Goal: Task Accomplishment & Management: Use online tool/utility

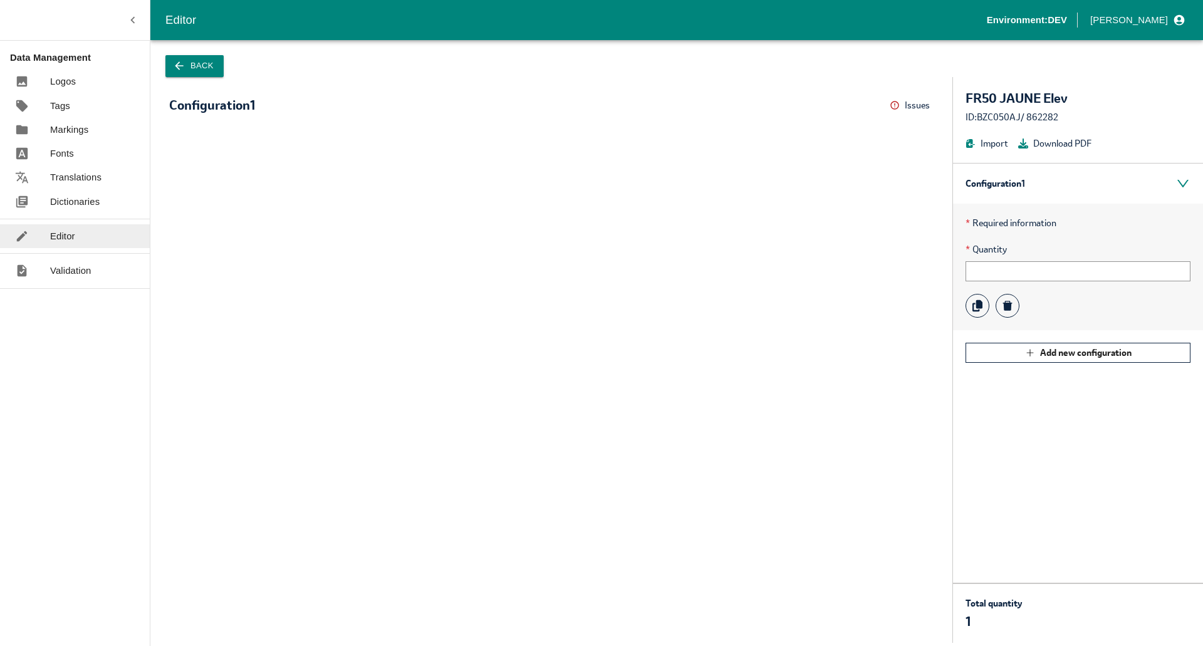
click at [1020, 259] on div "* Quantity" at bounding box center [1078, 262] width 225 height 39
click at [1014, 270] on input "text" at bounding box center [1078, 271] width 225 height 20
click at [998, 223] on p "* Required information" at bounding box center [1078, 223] width 225 height 14
click at [986, 262] on input "text" at bounding box center [1078, 271] width 225 height 20
type input "1"
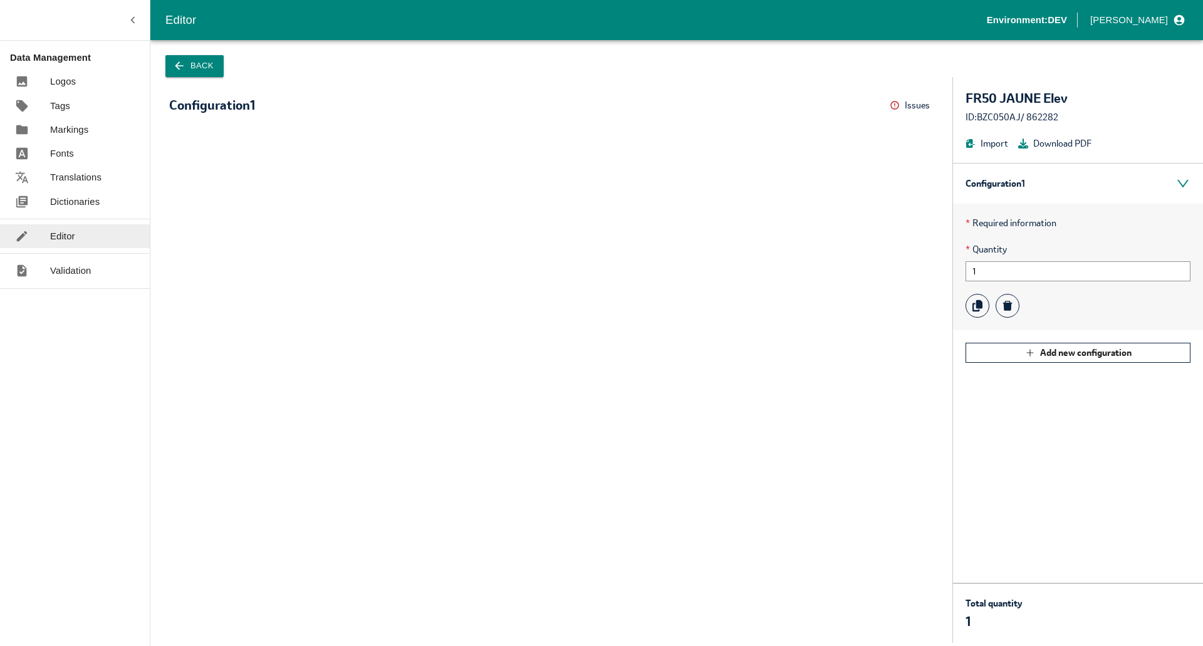
click at [866, 285] on div at bounding box center [551, 379] width 802 height 528
click at [197, 66] on button "Back" at bounding box center [194, 66] width 58 height 22
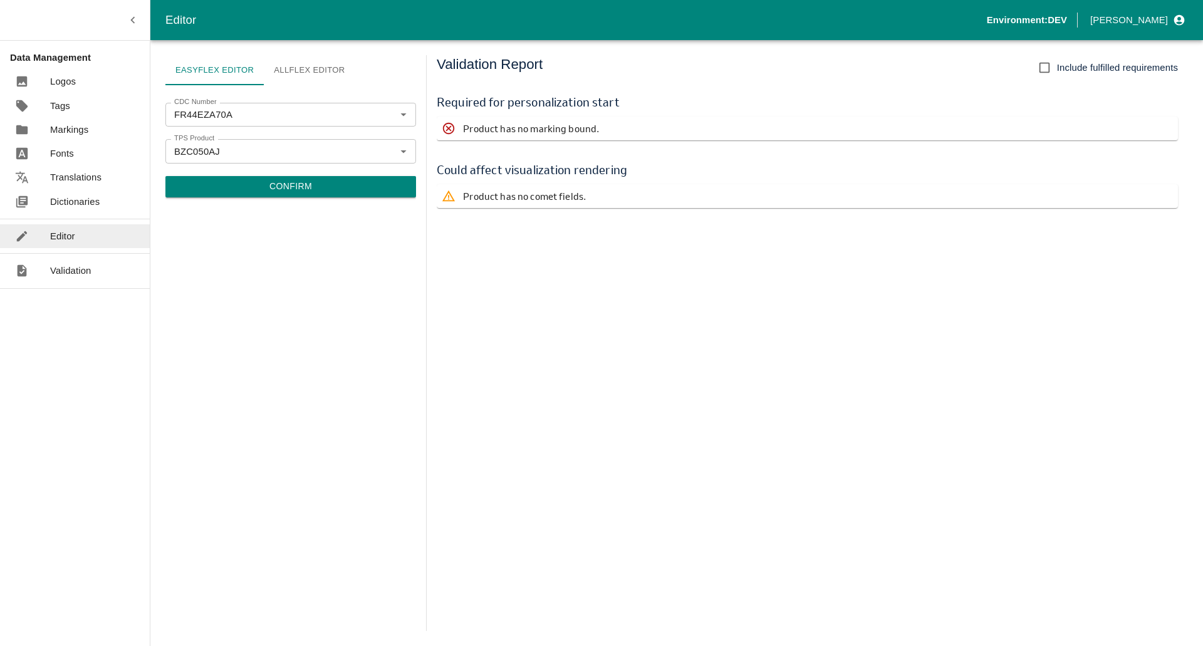
click at [552, 122] on p "Product has no marking bound." at bounding box center [531, 129] width 136 height 14
click at [1064, 69] on span "Include fulfilled requirements" at bounding box center [1117, 68] width 121 height 14
click at [1057, 69] on input "Include fulfilled requirements" at bounding box center [1044, 67] width 25 height 25
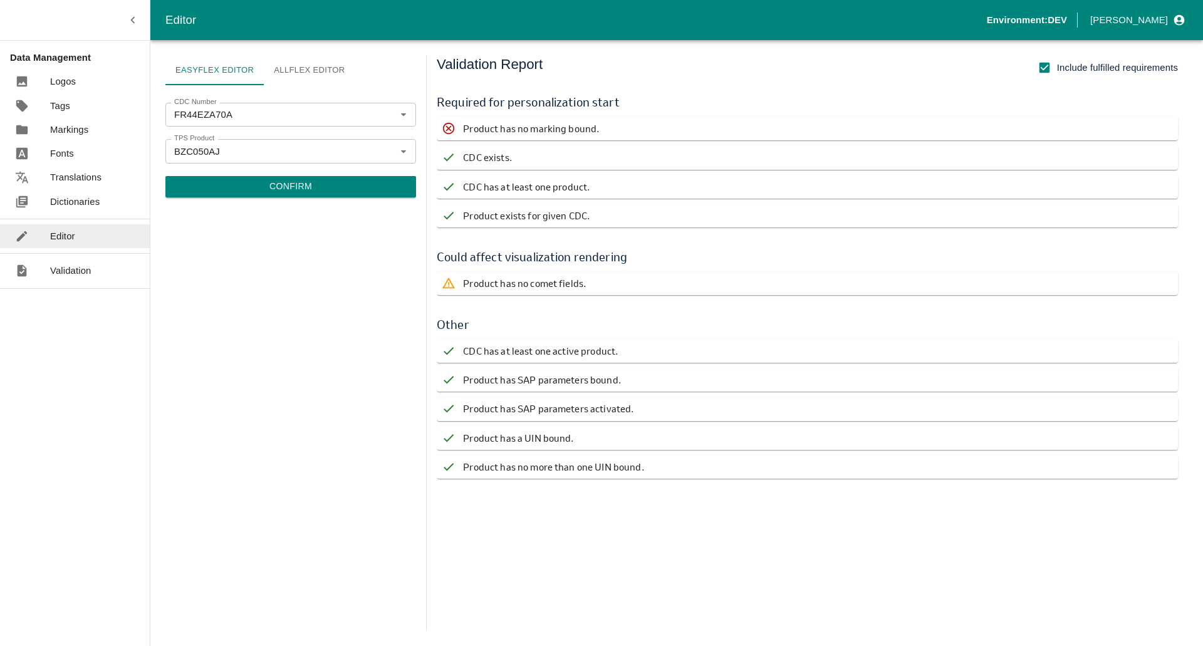
click at [1064, 69] on span "Include fulfilled requirements" at bounding box center [1117, 68] width 121 height 14
click at [1057, 69] on input "Include fulfilled requirements" at bounding box center [1044, 67] width 25 height 25
checkbox input "false"
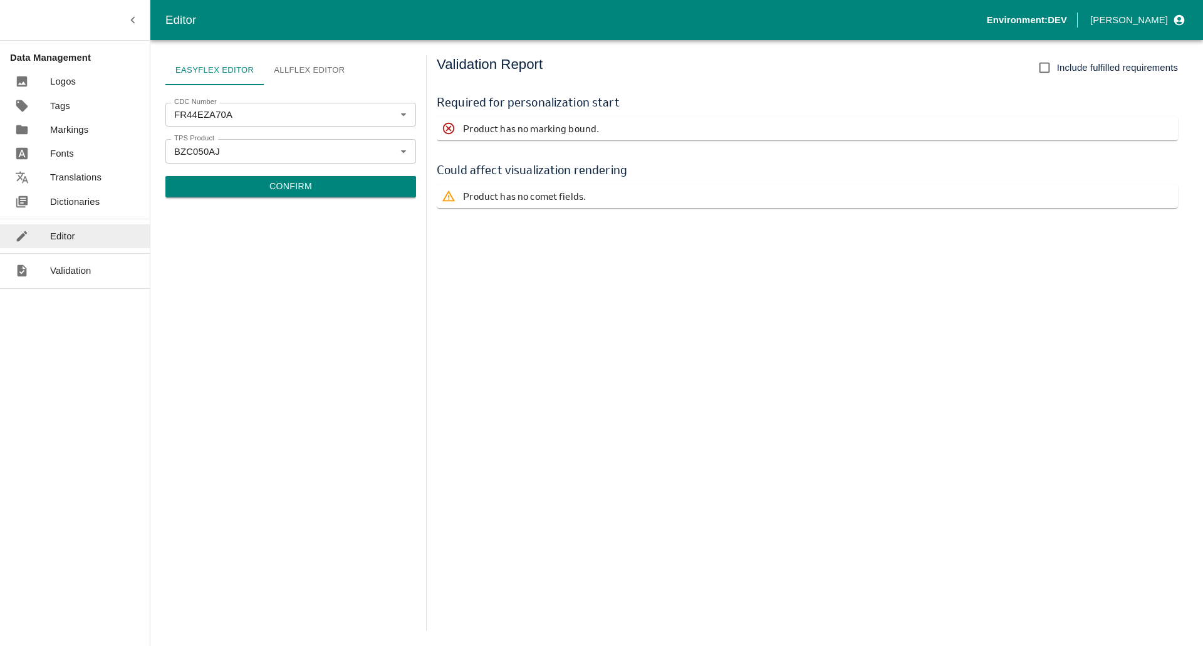
click at [700, 307] on div "Validation Report Include fulfilled requirements Required for personalization s…" at bounding box center [813, 343] width 752 height 576
drag, startPoint x: 499, startPoint y: 130, endPoint x: 701, endPoint y: 136, distance: 201.9
click at [699, 134] on div "Product has no marking bound." at bounding box center [808, 129] width 742 height 24
click at [312, 186] on button "Confirm" at bounding box center [290, 186] width 251 height 21
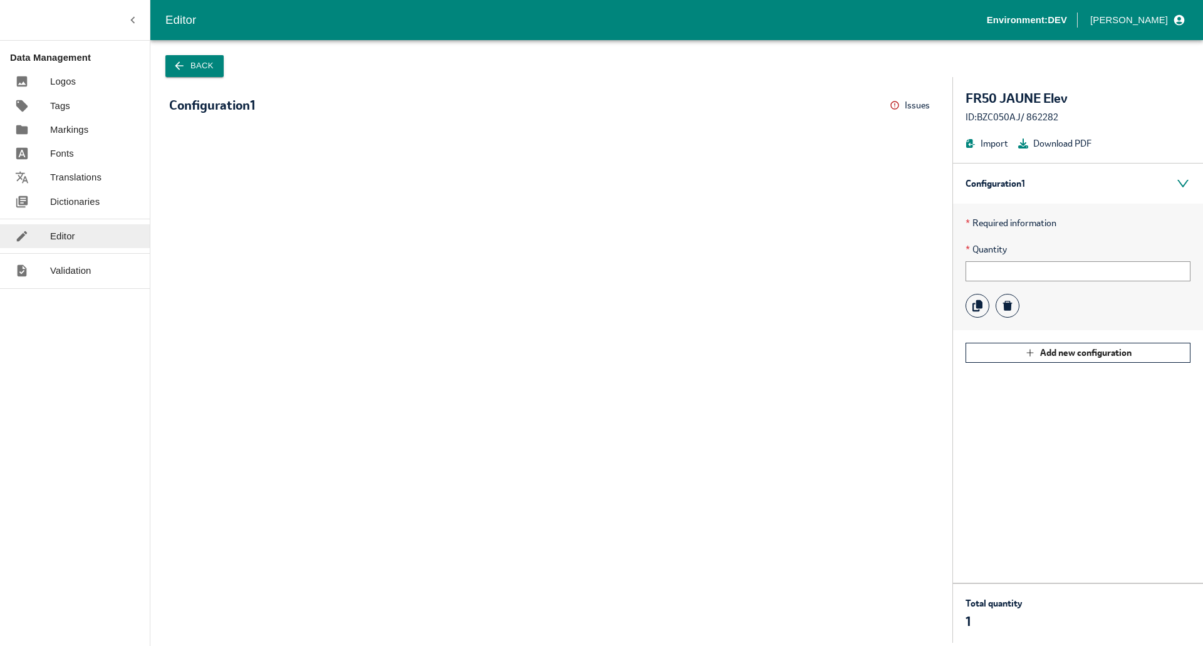
click at [1009, 257] on div "* Quantity" at bounding box center [1078, 262] width 225 height 39
click at [1009, 260] on div "* Quantity" at bounding box center [1078, 262] width 225 height 39
drag, startPoint x: 977, startPoint y: 250, endPoint x: 1006, endPoint y: 251, distance: 29.5
click at [1006, 251] on span "* Quantity" at bounding box center [1078, 250] width 225 height 14
click at [1054, 261] on input "text" at bounding box center [1078, 271] width 225 height 20
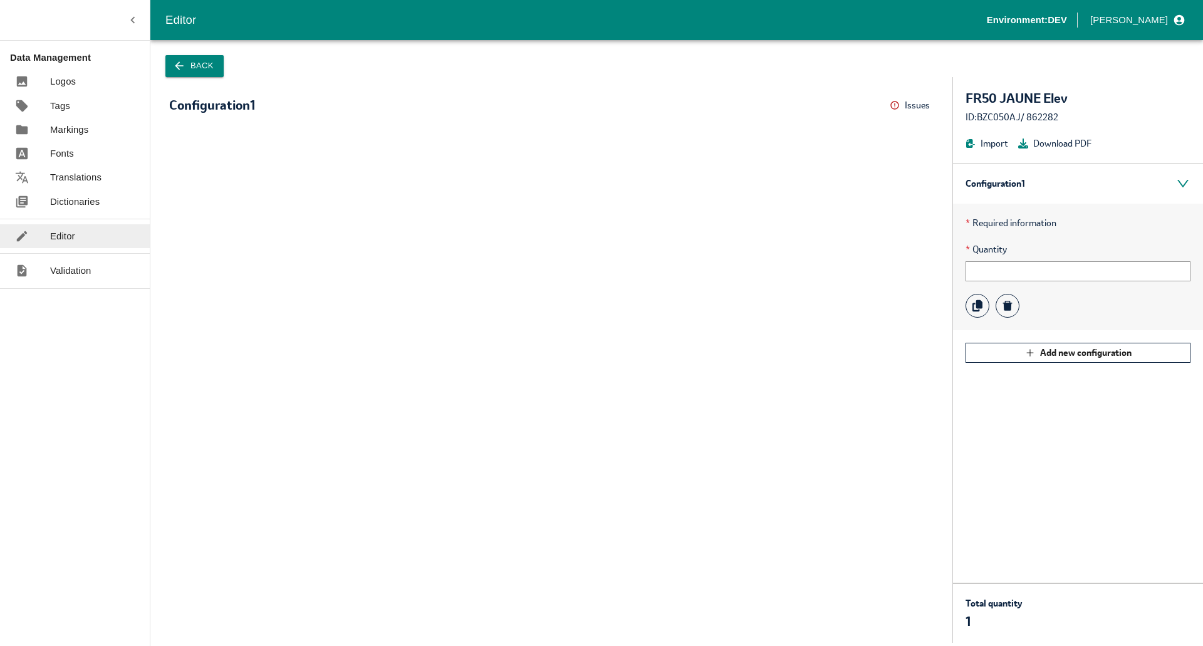
click at [1059, 246] on span "* Quantity" at bounding box center [1078, 250] width 225 height 14
click at [903, 101] on button "Issues" at bounding box center [912, 105] width 44 height 19
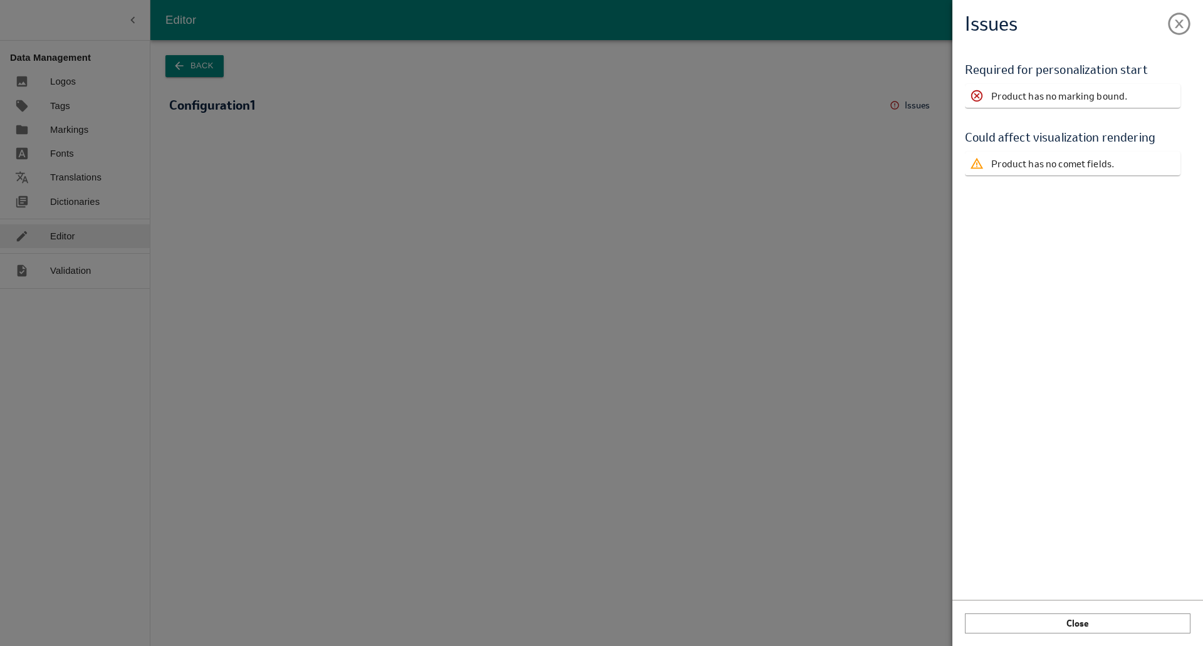
click at [915, 105] on div "Issues Validation Report Required for personalization start Product has no mark…" at bounding box center [601, 323] width 1203 height 646
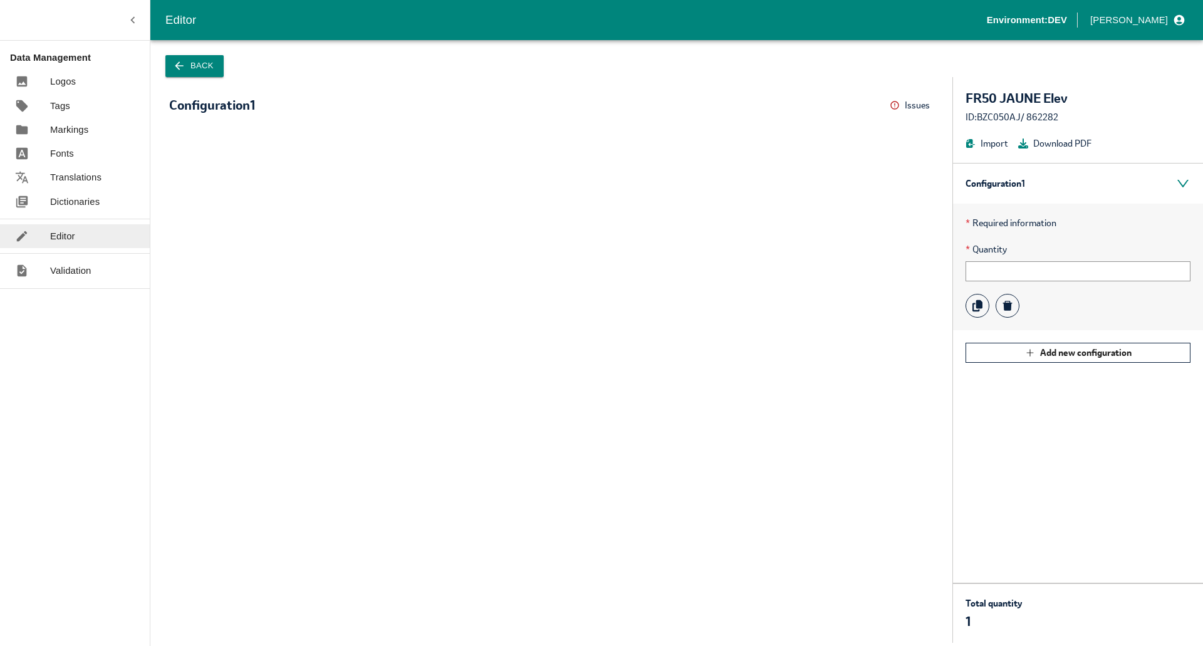
click at [912, 142] on div at bounding box center [551, 379] width 802 height 528
click at [50, 232] on p "Editor" at bounding box center [62, 236] width 25 height 14
click at [181, 71] on icon "button" at bounding box center [179, 66] width 13 height 13
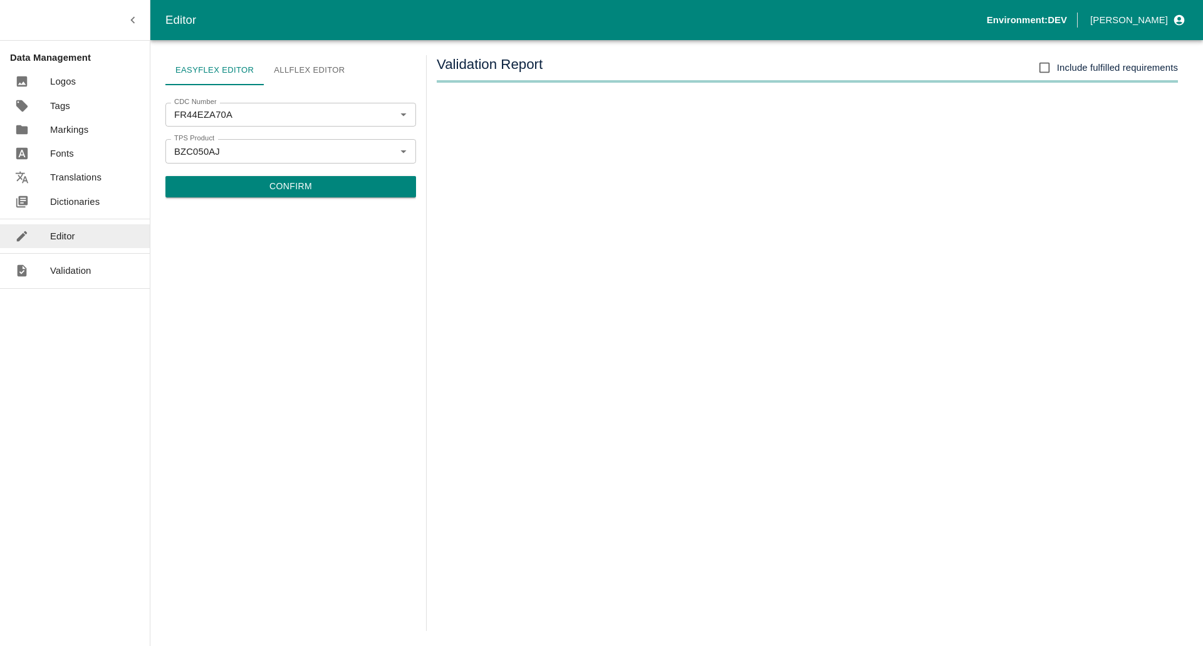
click at [288, 73] on link "Allflex Editor" at bounding box center [309, 70] width 91 height 30
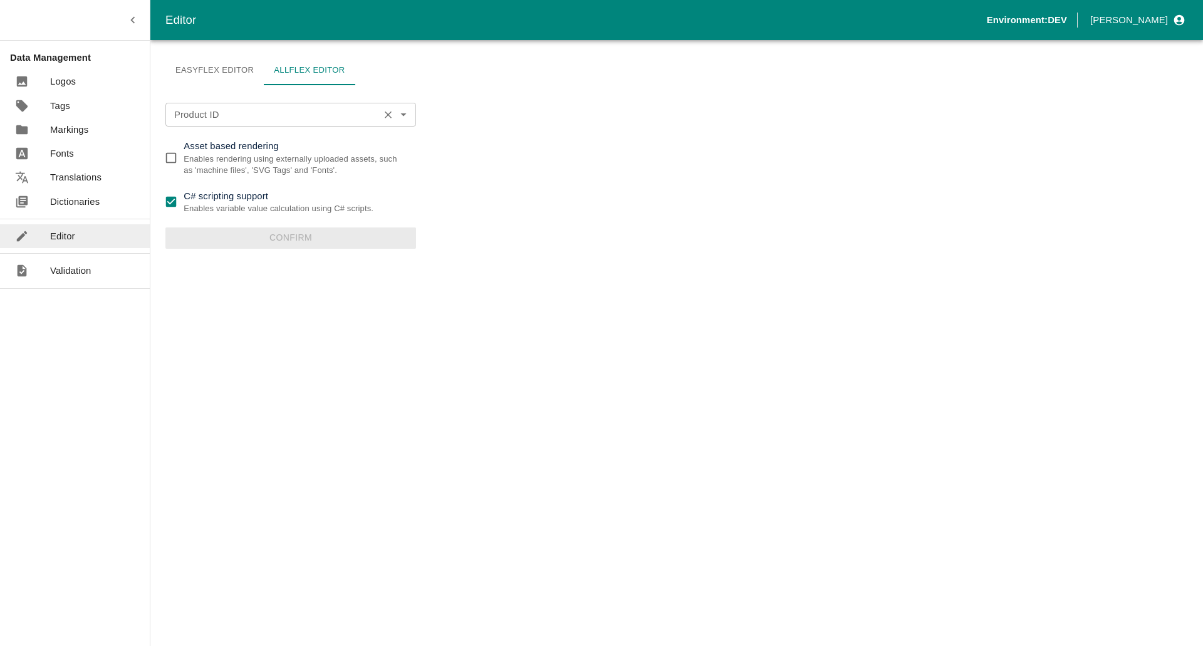
click at [257, 116] on input "Product ID" at bounding box center [272, 115] width 206 height 16
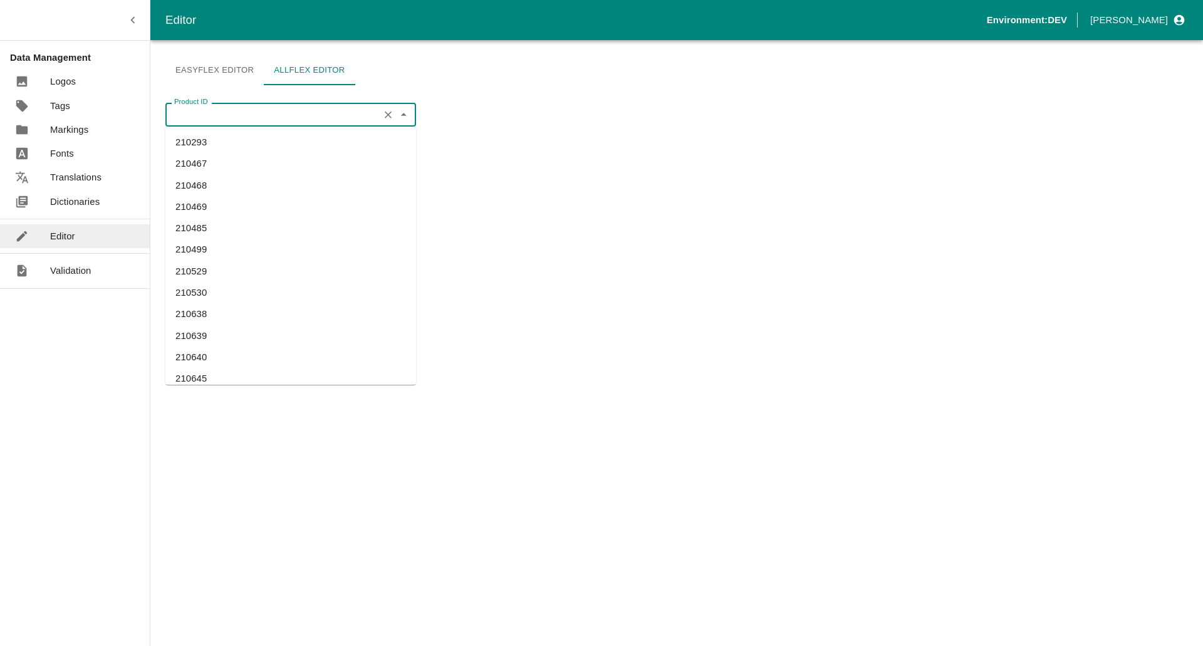
paste input "347178"
type input "347178"
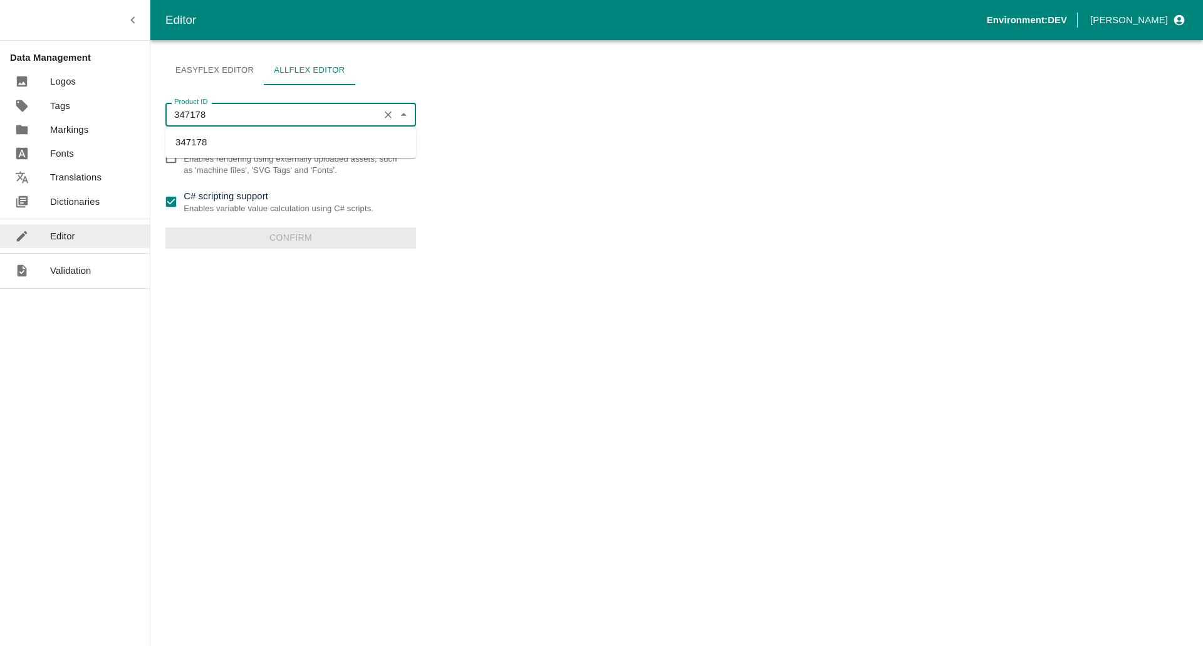
click at [226, 138] on li "347178" at bounding box center [290, 142] width 251 height 21
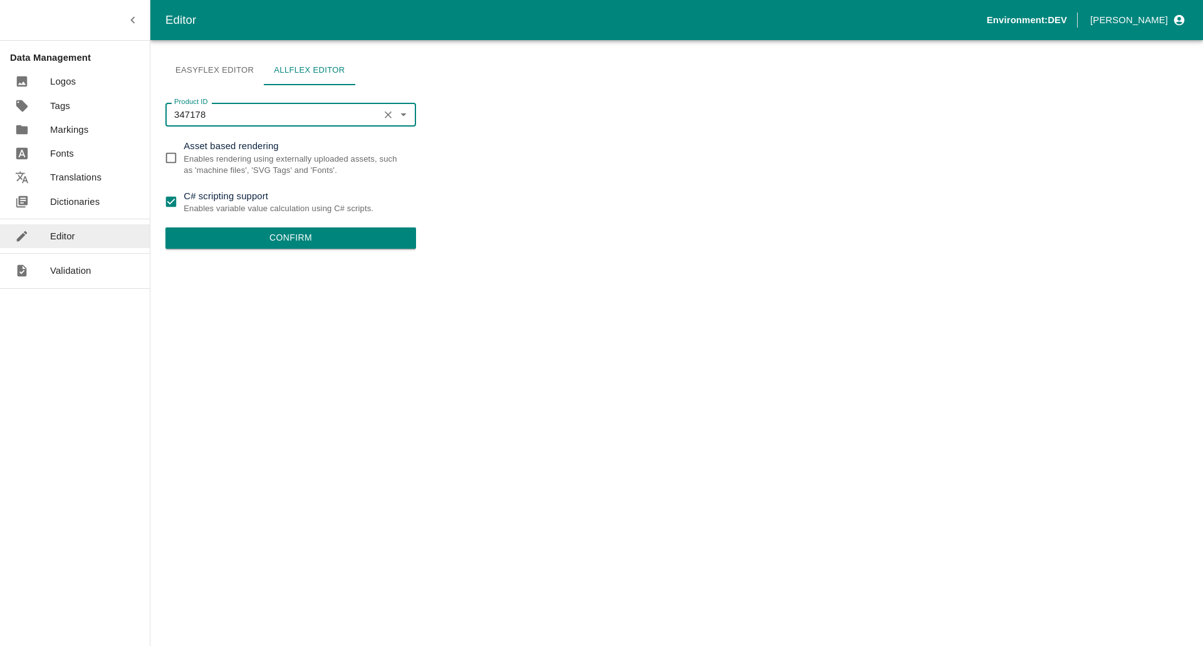
click at [179, 197] on input "C# scripting support Enables variable value calculation using C# scripts." at bounding box center [171, 201] width 25 height 25
checkbox input "false"
click at [256, 239] on button "Confirm" at bounding box center [290, 238] width 251 height 21
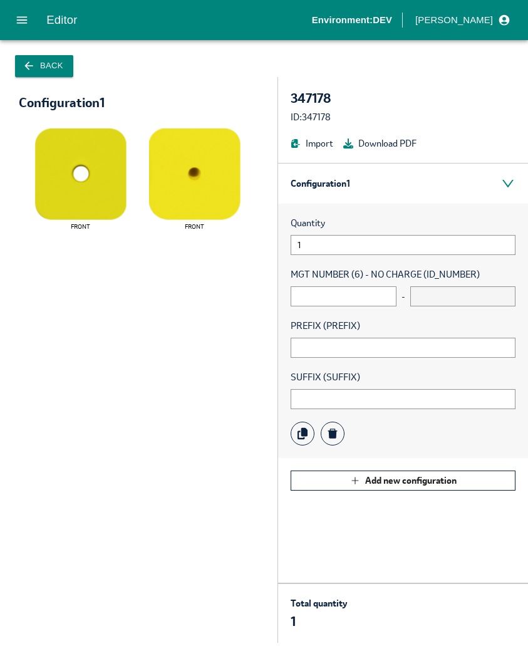
click at [31, 69] on icon "button" at bounding box center [29, 66] width 13 height 13
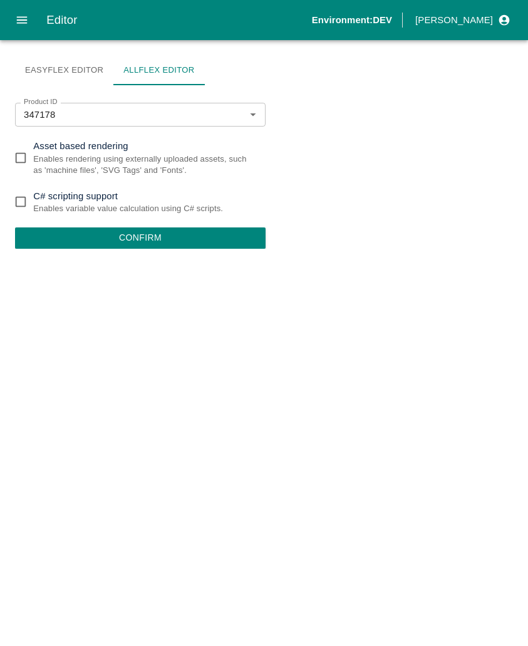
click at [170, 245] on button "Confirm" at bounding box center [140, 238] width 251 height 21
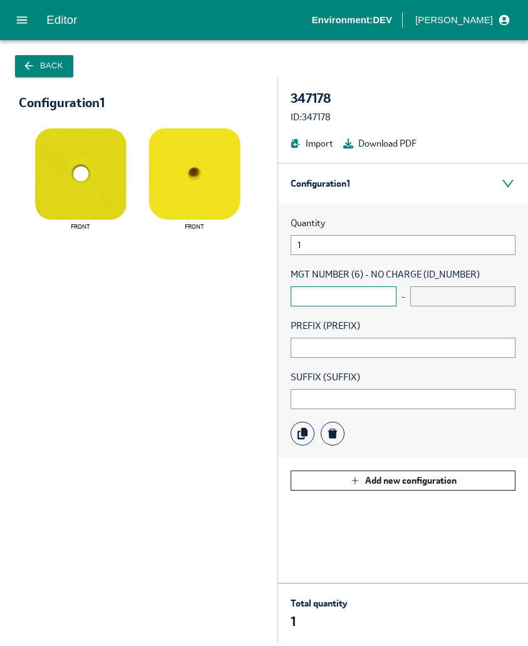
click at [306, 290] on input "text" at bounding box center [344, 296] width 106 height 20
type input "11111"
click at [422, 293] on input "text" at bounding box center [464, 296] width 106 height 20
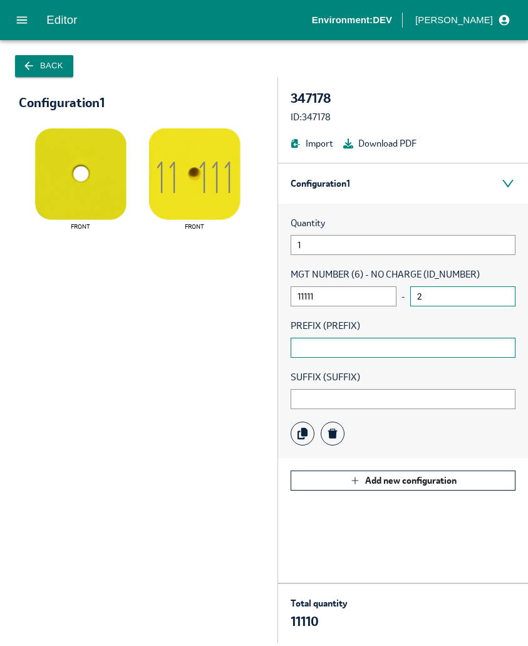
type input "2"
click at [355, 357] on input "text" at bounding box center [403, 348] width 225 height 20
type input "A"
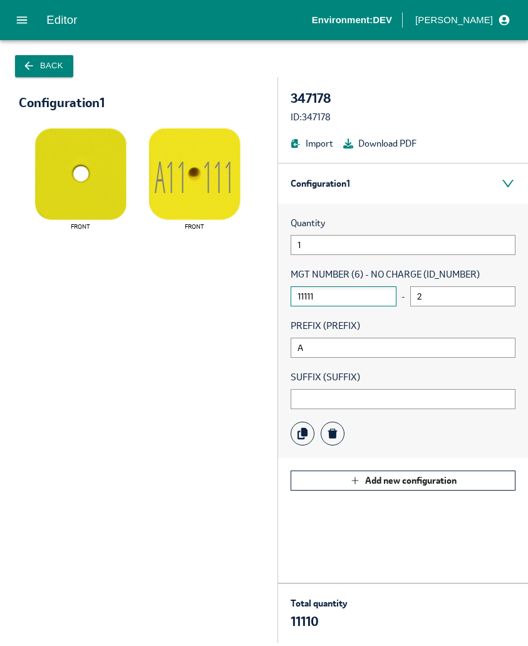
click at [327, 305] on input "11111" at bounding box center [344, 296] width 106 height 20
click at [445, 295] on input "2" at bounding box center [464, 296] width 106 height 20
click at [365, 294] on input "11111" at bounding box center [344, 296] width 106 height 20
click at [359, 410] on div "Quantity 1 MGT NUMBER (6) - NO CHARGE (ID_NUMBER) 11111 - 2 PREFIX (PREFIX) A S…" at bounding box center [403, 331] width 250 height 254
click at [358, 410] on div "Quantity 1 MGT NUMBER (6) - NO CHARGE (ID_NUMBER) 11111 - 2 PREFIX (PREFIX) A S…" at bounding box center [403, 331] width 250 height 254
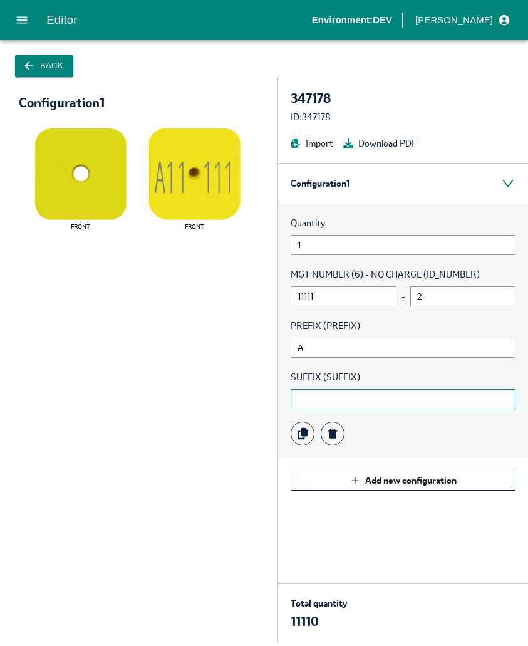
click at [359, 406] on input "text" at bounding box center [403, 399] width 225 height 20
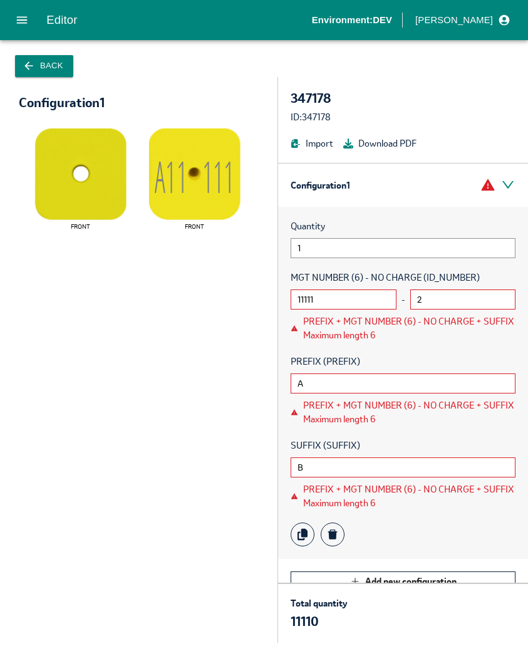
type input "B"
click at [342, 338] on div "PREFIX + MGT NUMBER (6) - NO CHARGE + SUFFIX Maximum length 6" at bounding box center [409, 329] width 212 height 28
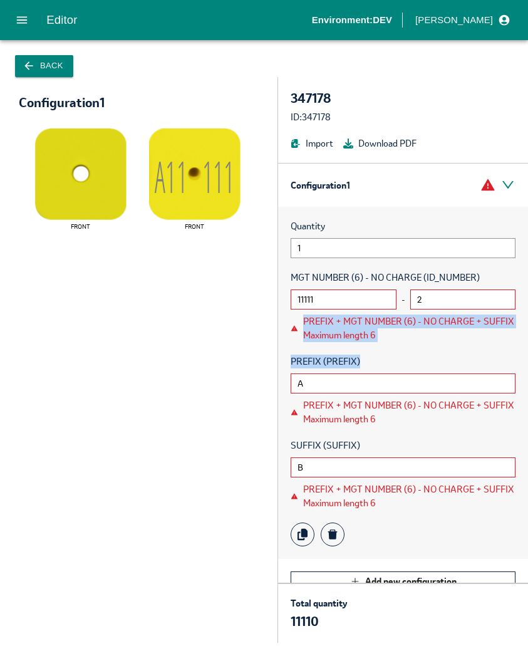
drag, startPoint x: 303, startPoint y: 317, endPoint x: 454, endPoint y: 346, distance: 154.4
click at [454, 346] on div "Quantity 1 MGT NUMBER (6) - NO CHARGE (ID_NUMBER) 11111 - 2 PREFIX + MGT NUMBER…" at bounding box center [403, 383] width 250 height 352
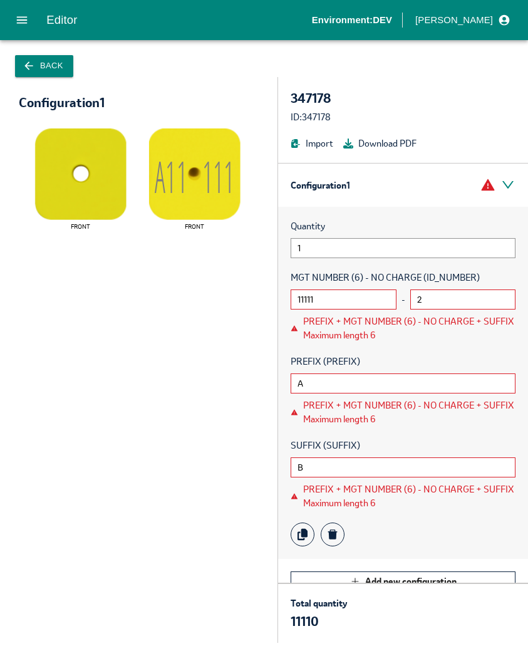
drag, startPoint x: 481, startPoint y: 280, endPoint x: 513, endPoint y: 279, distance: 32.0
click at [513, 279] on div "Quantity 1 MGT NUMBER (6) - NO CHARGE (ID_NUMBER) 11111 - 2 PREFIX + MGT NUMBER…" at bounding box center [403, 383] width 250 height 352
click at [348, 300] on input "11111" at bounding box center [344, 300] width 106 height 20
click at [322, 464] on input "B" at bounding box center [403, 468] width 225 height 20
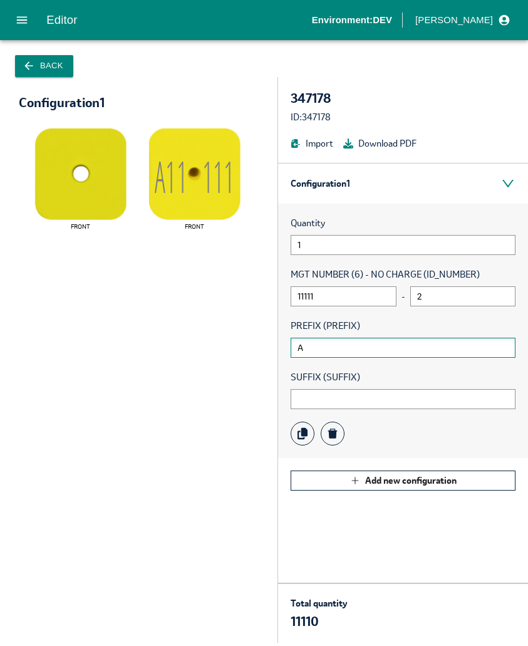
click at [325, 350] on input "A" at bounding box center [403, 348] width 225 height 20
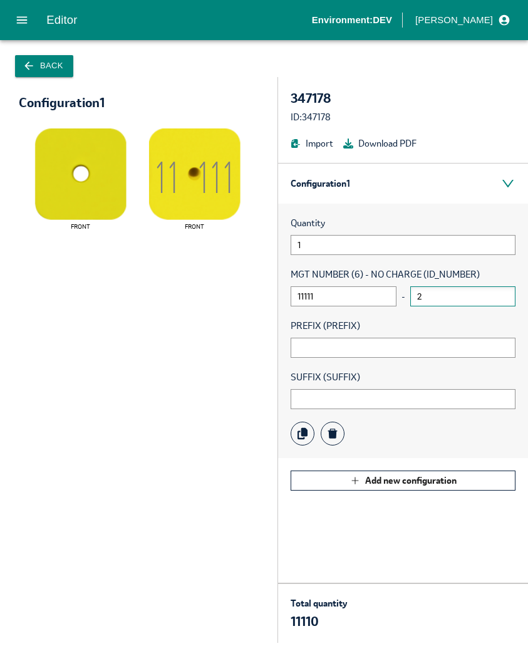
click at [446, 295] on input "2" at bounding box center [464, 296] width 106 height 20
click at [349, 296] on input "11111" at bounding box center [344, 296] width 106 height 20
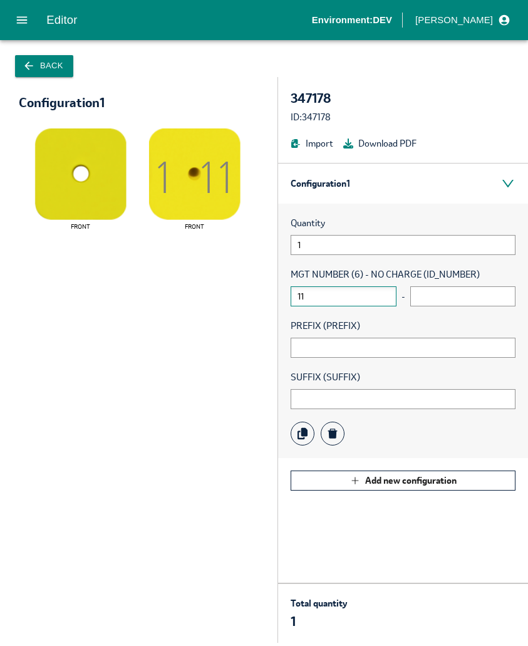
type input "1"
click at [361, 305] on input "123456" at bounding box center [344, 296] width 106 height 20
click at [338, 302] on input "123456" at bounding box center [344, 296] width 106 height 20
type input "123456"
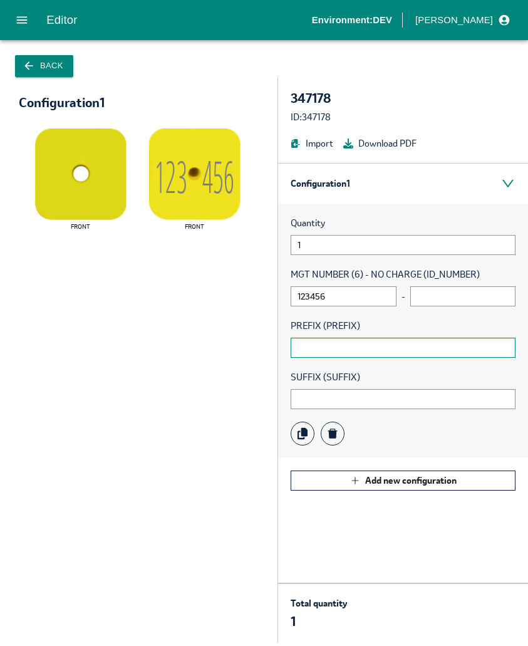
click at [314, 354] on input "text" at bounding box center [403, 348] width 225 height 20
click at [307, 349] on input "text" at bounding box center [403, 348] width 225 height 20
type input "A"
drag, startPoint x: 493, startPoint y: 272, endPoint x: 505, endPoint y: 273, distance: 11.4
click at [505, 273] on span "MGT NUMBER (6) - NO CHARGE (ID_NUMBER)" at bounding box center [403, 275] width 225 height 14
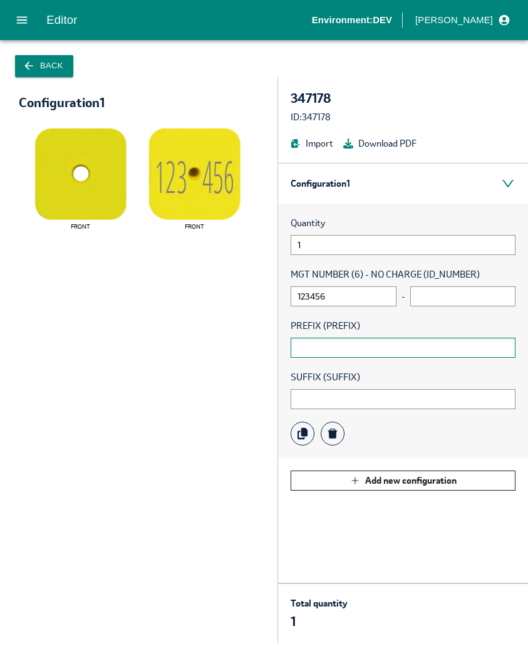
click at [323, 348] on input "text" at bounding box center [403, 348] width 225 height 20
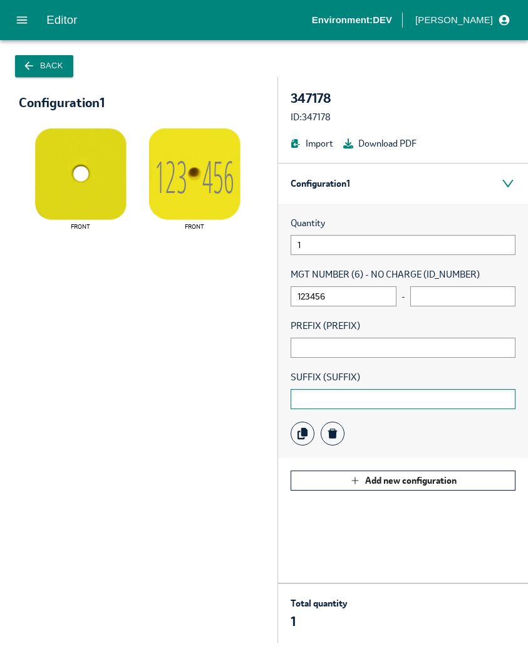
click at [302, 396] on input "text" at bounding box center [403, 399] width 225 height 20
click at [295, 362] on div "Quantity 1 MGT NUMBER (6) - NO CHARGE (ID_NUMBER) 123456 - PREFIX (PREFIX) SUFF…" at bounding box center [403, 331] width 250 height 254
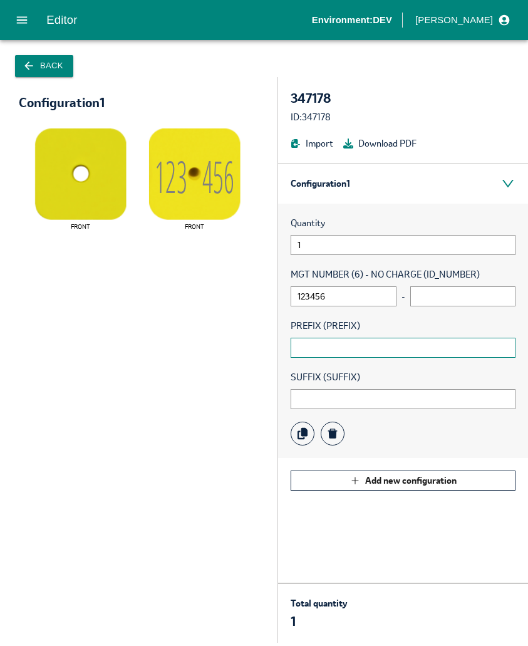
drag, startPoint x: 298, startPoint y: 346, endPoint x: 289, endPoint y: 367, distance: 22.5
click at [298, 345] on input "text" at bounding box center [403, 348] width 225 height 20
click at [288, 370] on div "Quantity 1 MGT NUMBER (6) - NO CHARGE (ID_NUMBER) 123456 - PREFIX (PREFIX) SUFF…" at bounding box center [403, 331] width 250 height 254
click at [354, 288] on input "123456" at bounding box center [344, 296] width 106 height 20
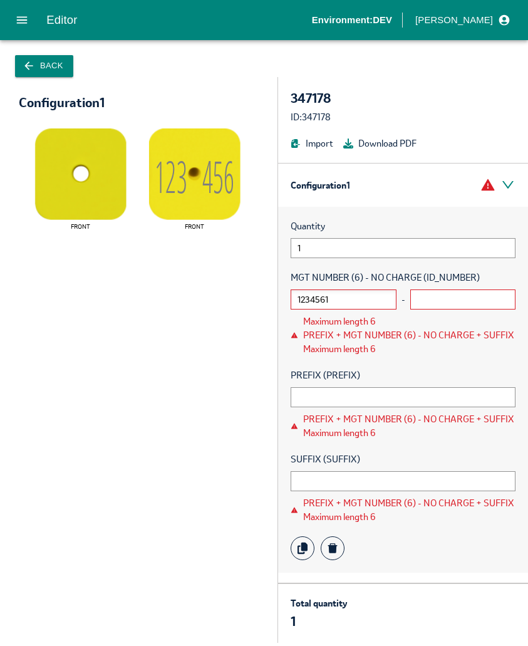
drag, startPoint x: 297, startPoint y: 298, endPoint x: 369, endPoint y: 302, distance: 72.2
click at [369, 302] on input "1234561" at bounding box center [344, 300] width 106 height 20
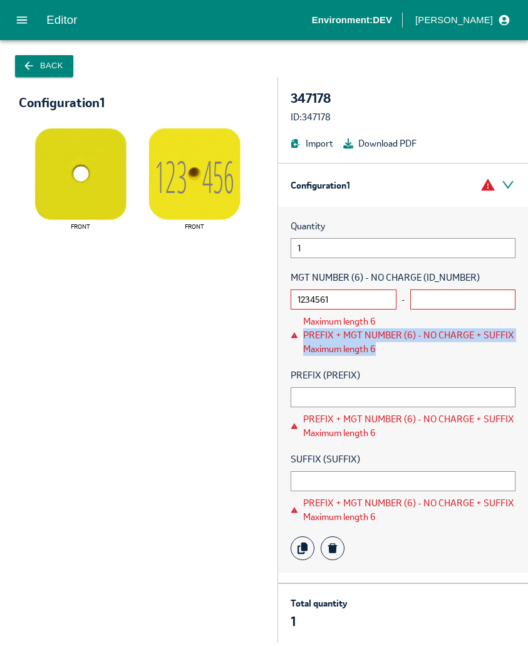
drag, startPoint x: 305, startPoint y: 334, endPoint x: 425, endPoint y: 350, distance: 120.8
click at [425, 350] on div "PREFIX + MGT NUMBER (6) - NO CHARGE + SUFFIX Maximum length 6" at bounding box center [409, 342] width 212 height 28
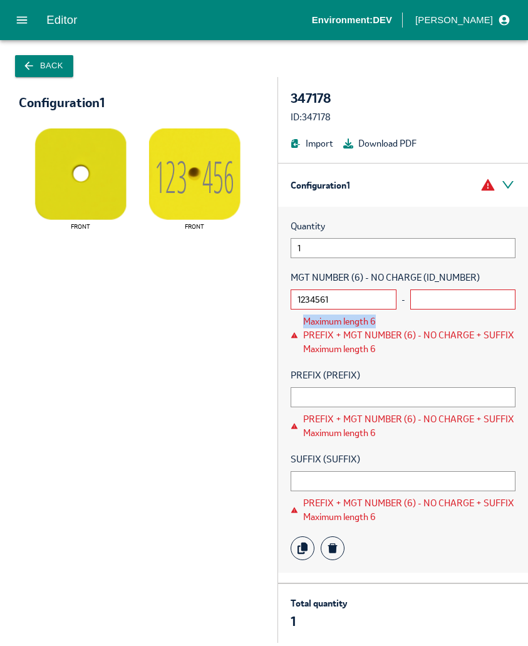
drag, startPoint x: 305, startPoint y: 323, endPoint x: 401, endPoint y: 321, distance: 96.5
click at [401, 321] on div "Maximum length 6" at bounding box center [409, 322] width 212 height 14
click at [353, 298] on input "1234561" at bounding box center [344, 300] width 106 height 20
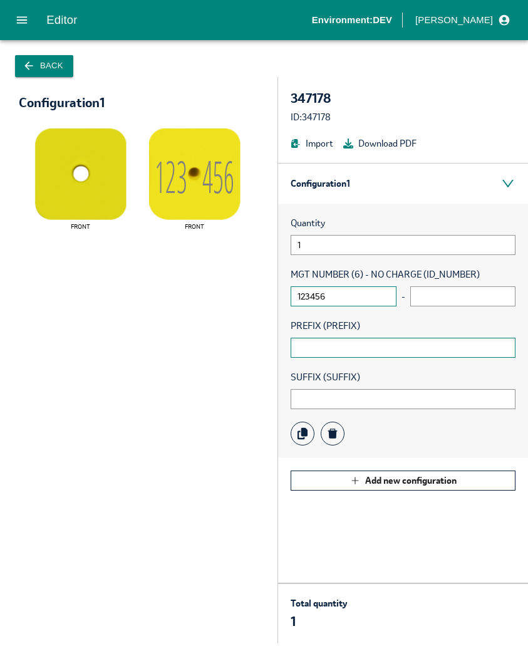
type input "123456"
click at [333, 340] on input "text" at bounding box center [403, 348] width 225 height 20
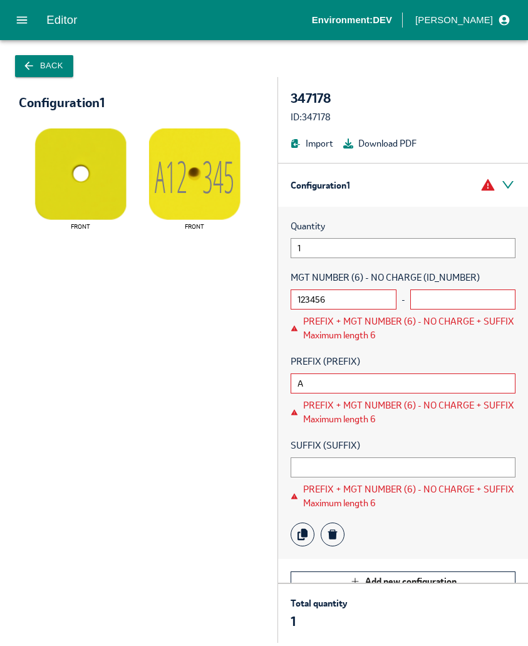
type input "A"
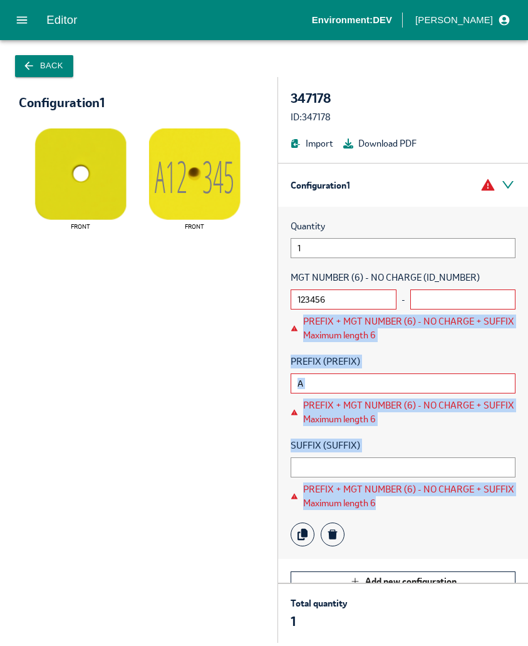
drag, startPoint x: 295, startPoint y: 320, endPoint x: 444, endPoint y: 505, distance: 237.5
click at [444, 505] on div "Quantity 1 MGT NUMBER (6) - NO CHARGE (ID_NUMBER) 123456 - PREFIX + MGT NUMBER …" at bounding box center [403, 383] width 250 height 352
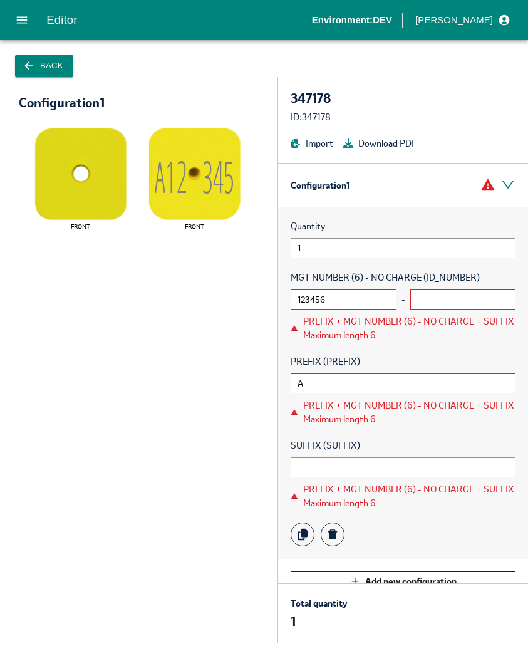
click at [436, 525] on div at bounding box center [403, 535] width 225 height 24
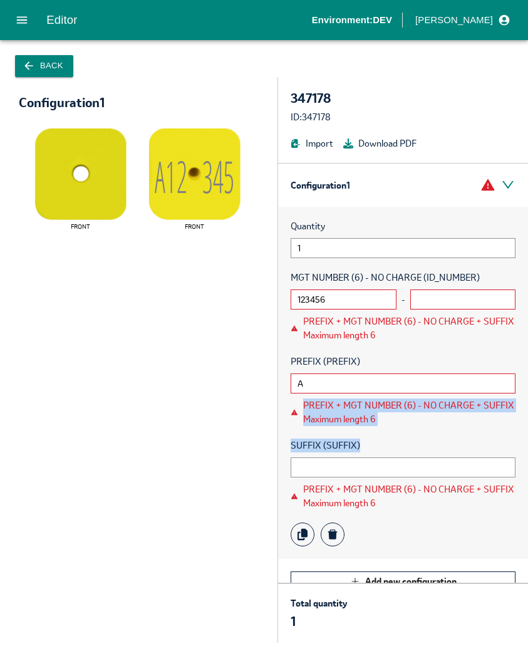
drag, startPoint x: 297, startPoint y: 401, endPoint x: 449, endPoint y: 458, distance: 162.6
click at [453, 427] on div "Quantity 1 MGT NUMBER (6) - NO CHARGE (ID_NUMBER) 123456 - PREFIX + MGT NUMBER …" at bounding box center [403, 383] width 250 height 352
click at [427, 434] on div "Quantity 1 MGT NUMBER (6) - NO CHARGE (ID_NUMBER) 123456 - PREFIX + MGT NUMBER …" at bounding box center [403, 383] width 250 height 352
drag, startPoint x: 381, startPoint y: 415, endPoint x: 283, endPoint y: 401, distance: 98.8
click at [283, 401] on div "Quantity 1 MGT NUMBER (6) - NO CHARGE (ID_NUMBER) 123456 - PREFIX + MGT NUMBER …" at bounding box center [403, 383] width 250 height 352
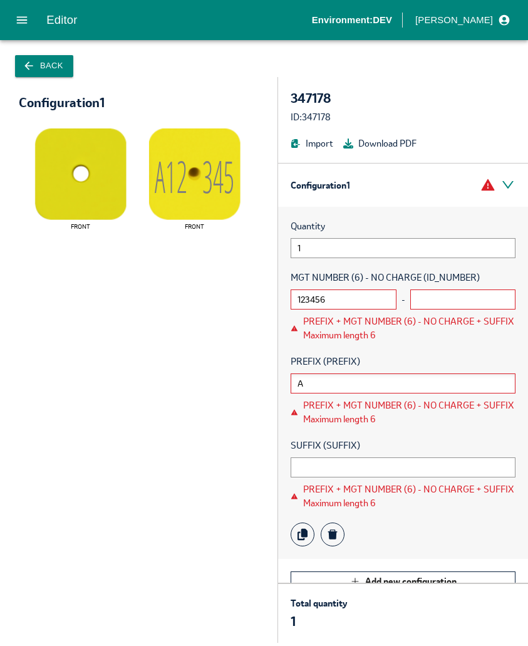
click at [306, 378] on input "A" at bounding box center [403, 384] width 225 height 20
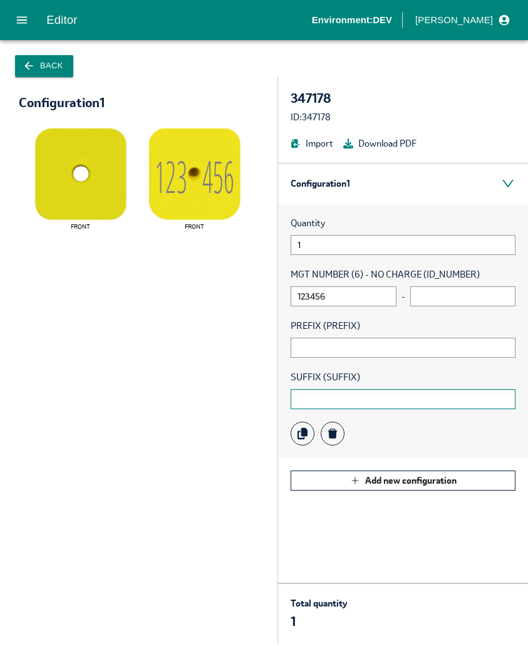
click at [332, 409] on input "text" at bounding box center [403, 399] width 225 height 20
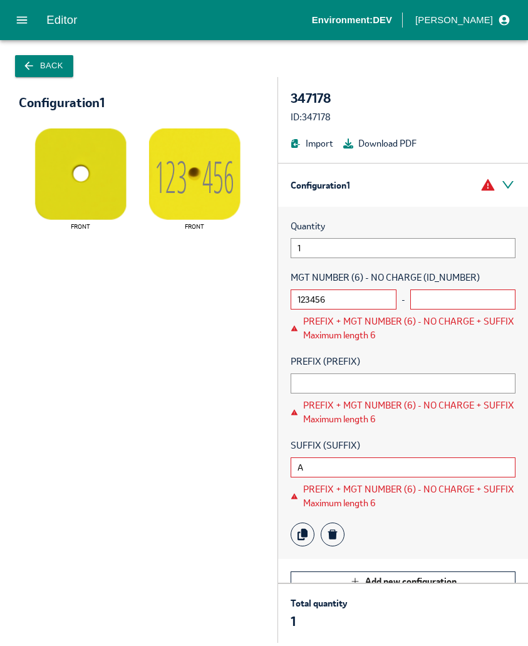
type input "A"
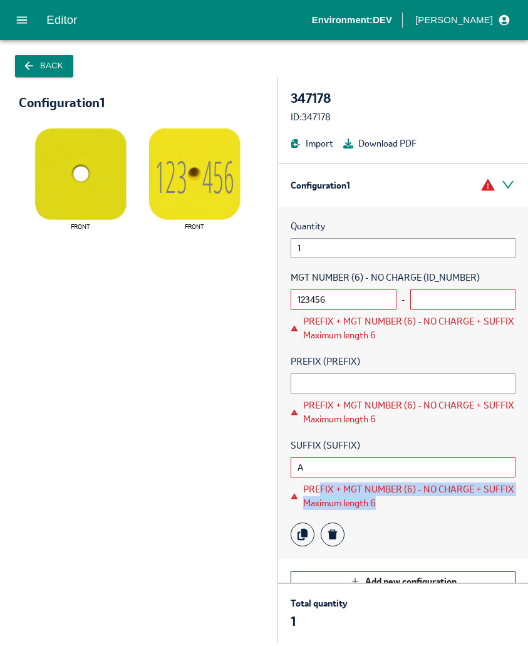
drag, startPoint x: 320, startPoint y: 483, endPoint x: 448, endPoint y: 509, distance: 131.0
click at [448, 509] on div "PREFIX + MGT NUMBER (6) - NO CHARGE + SUFFIX Maximum length 6" at bounding box center [409, 497] width 212 height 28
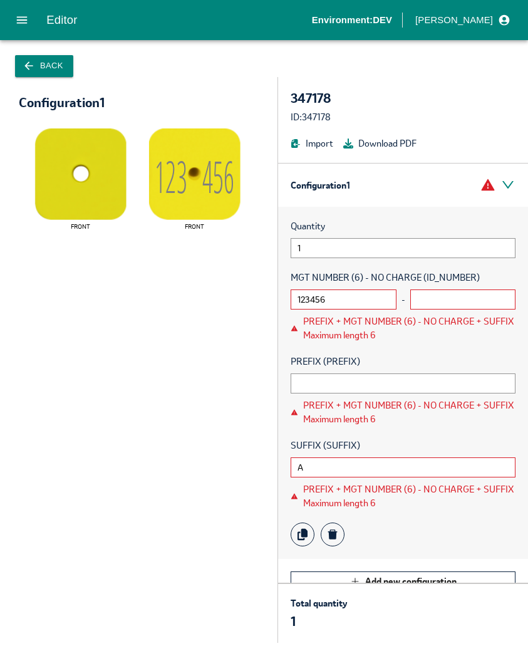
click at [443, 515] on div "Quantity 1 MGT NUMBER (6) - NO CHARGE (ID_NUMBER) 123456 - PREFIX + MGT NUMBER …" at bounding box center [403, 383] width 250 height 352
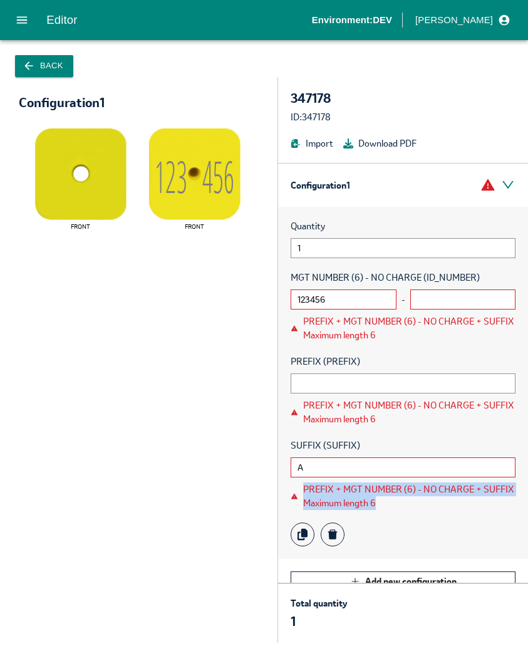
drag, startPoint x: 426, startPoint y: 508, endPoint x: 290, endPoint y: 484, distance: 138.1
click at [290, 484] on div "Quantity 1 MGT NUMBER (6) - NO CHARGE (ID_NUMBER) 123456 - PREFIX + MGT NUMBER …" at bounding box center [403, 383] width 250 height 352
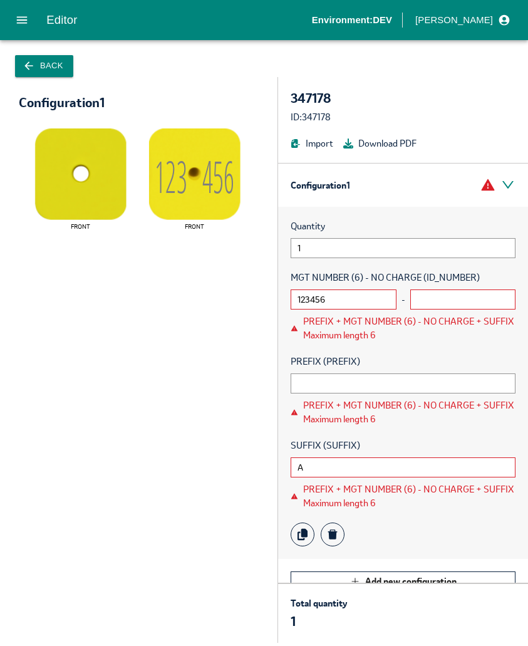
click at [290, 484] on div "Quantity 1 MGT NUMBER (6) - NO CHARGE (ID_NUMBER) 123456 - PREFIX + MGT NUMBER …" at bounding box center [403, 383] width 250 height 352
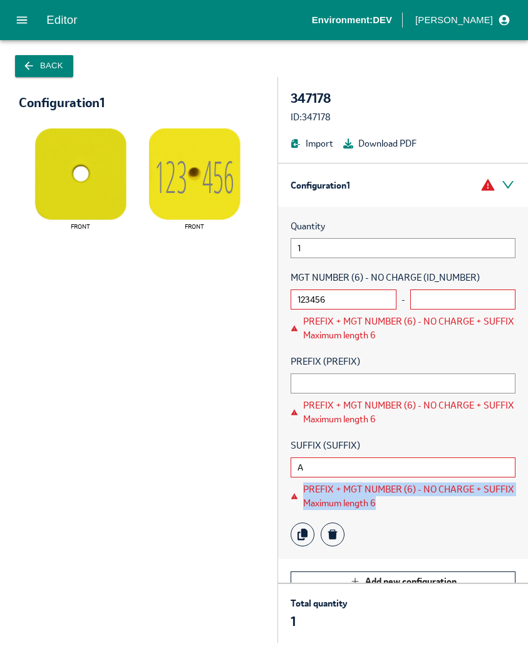
drag, startPoint x: 290, startPoint y: 484, endPoint x: 442, endPoint y: 512, distance: 154.9
click at [442, 512] on div "Quantity 1 MGT NUMBER (6) - NO CHARGE (ID_NUMBER) 123456 - PREFIX + MGT NUMBER …" at bounding box center [403, 383] width 250 height 352
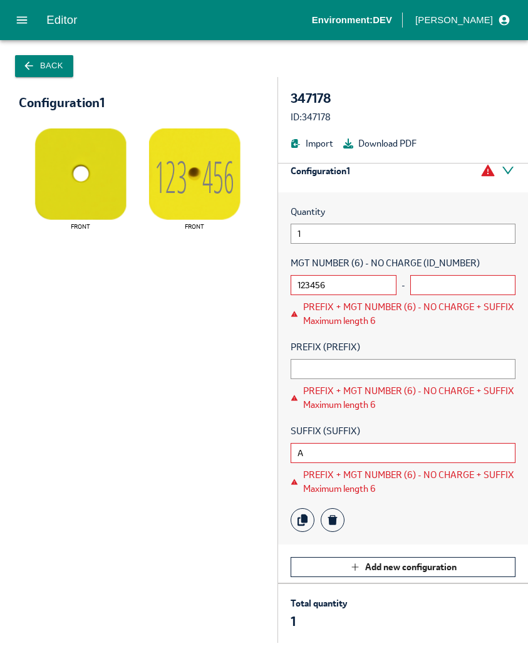
scroll to position [21, 0]
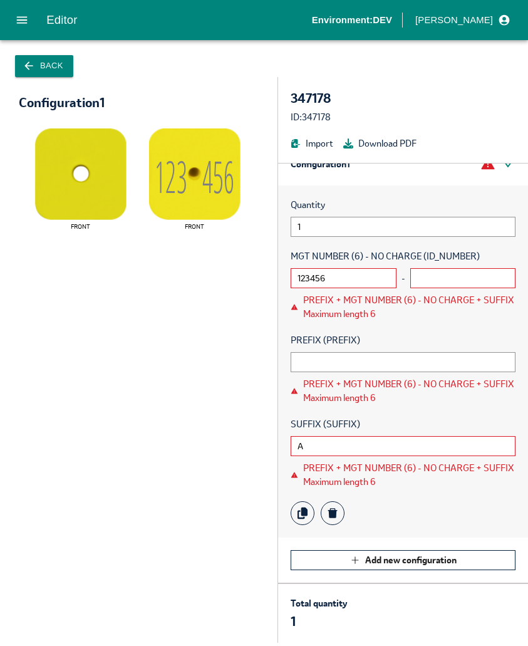
drag, startPoint x: 422, startPoint y: 283, endPoint x: 394, endPoint y: 288, distance: 29.4
click at [423, 283] on input "text" at bounding box center [464, 278] width 106 height 20
click at [367, 288] on input "123456" at bounding box center [344, 278] width 106 height 20
click at [439, 275] on input "text" at bounding box center [464, 278] width 106 height 20
click at [435, 411] on div "Quantity 1 MGT NUMBER (6) - NO CHARGE (ID_NUMBER) 123456 - PREFIX + MGT NUMBER …" at bounding box center [403, 362] width 250 height 352
